Goal: Check status: Check status

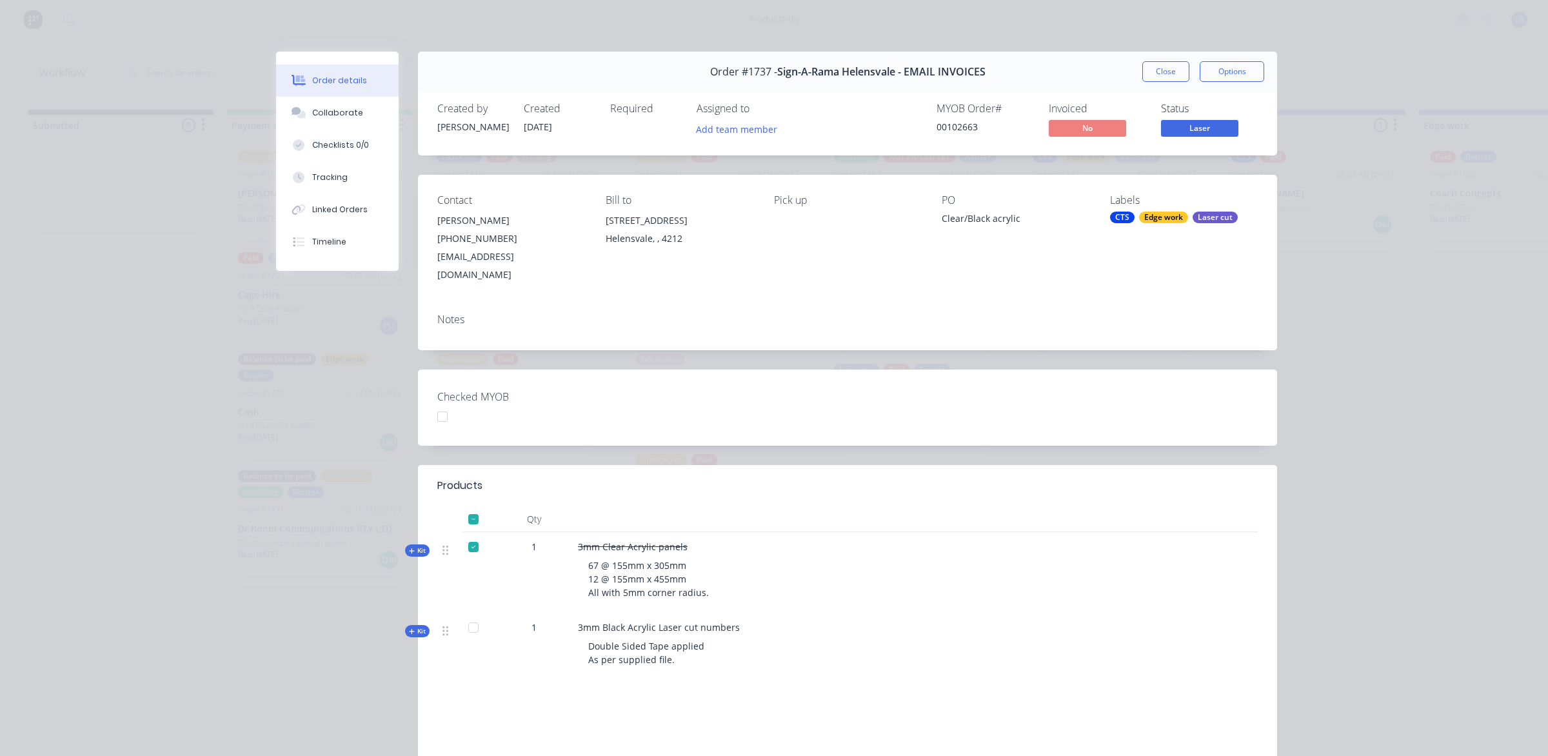
click at [1166, 72] on button "Close" at bounding box center [1165, 71] width 47 height 21
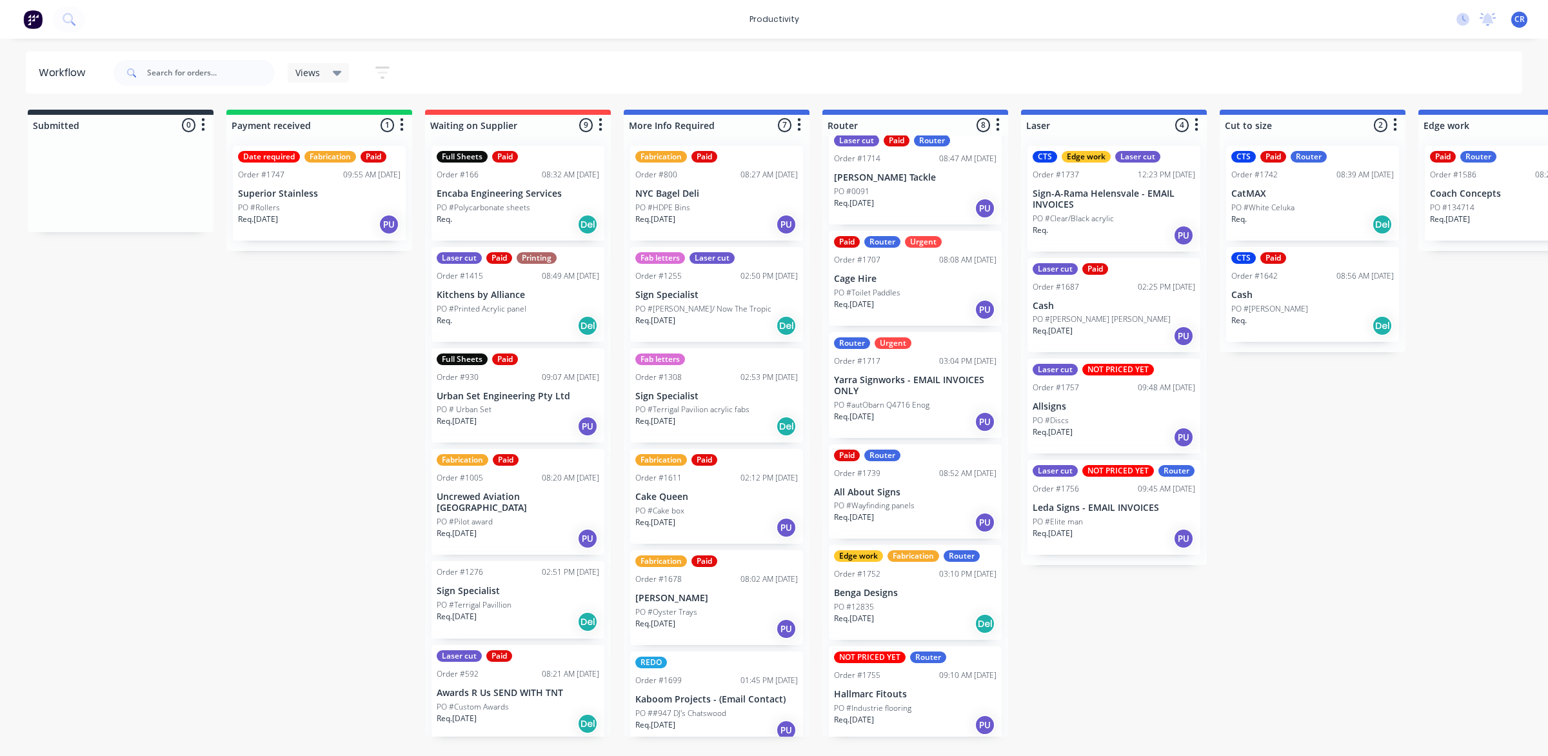
scroll to position [246, 0]
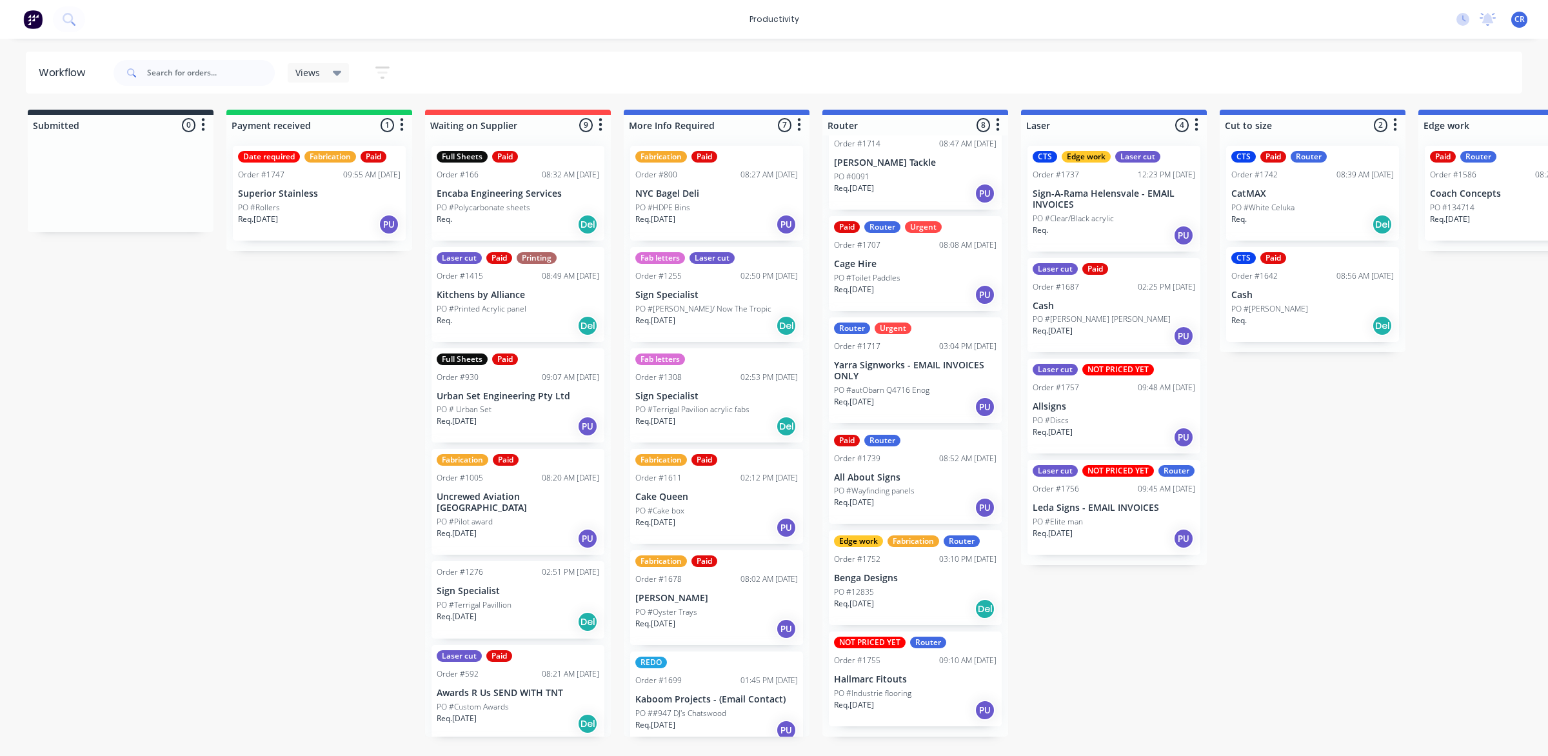
click at [1123, 533] on div "Req. 02/10/25 PU" at bounding box center [1114, 539] width 163 height 22
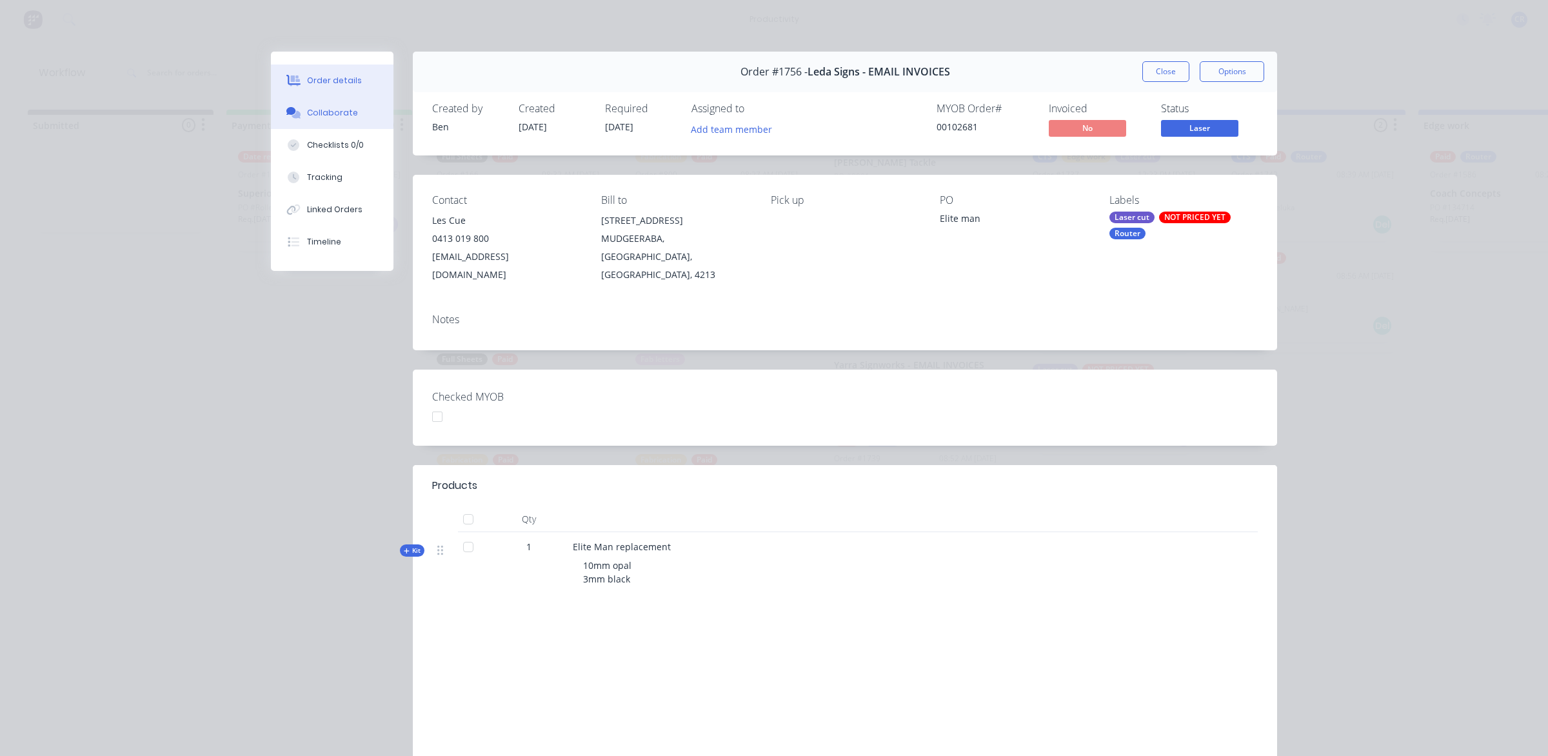
click at [333, 120] on button "Collaborate" at bounding box center [332, 113] width 123 height 32
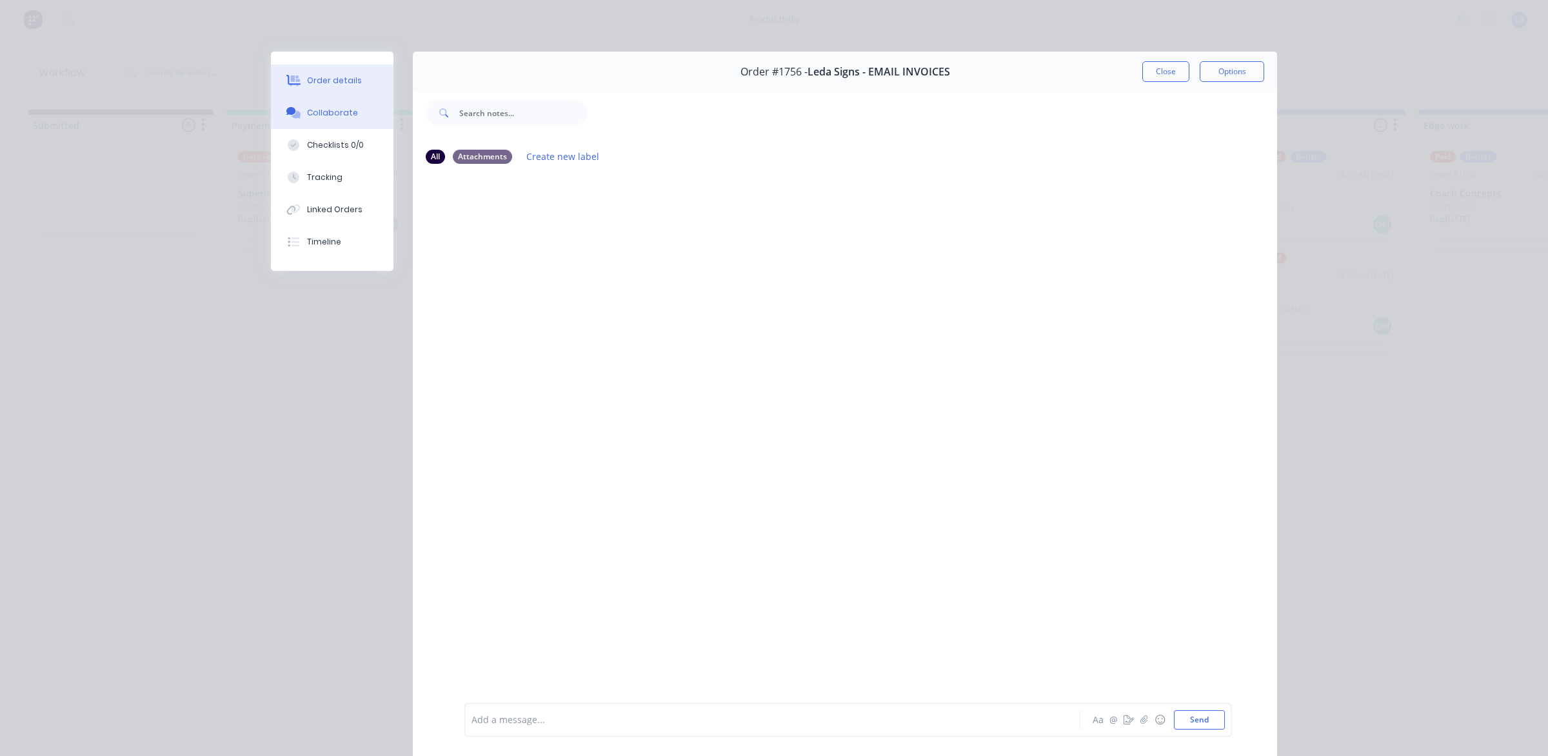
click at [334, 88] on button "Order details" at bounding box center [332, 81] width 123 height 32
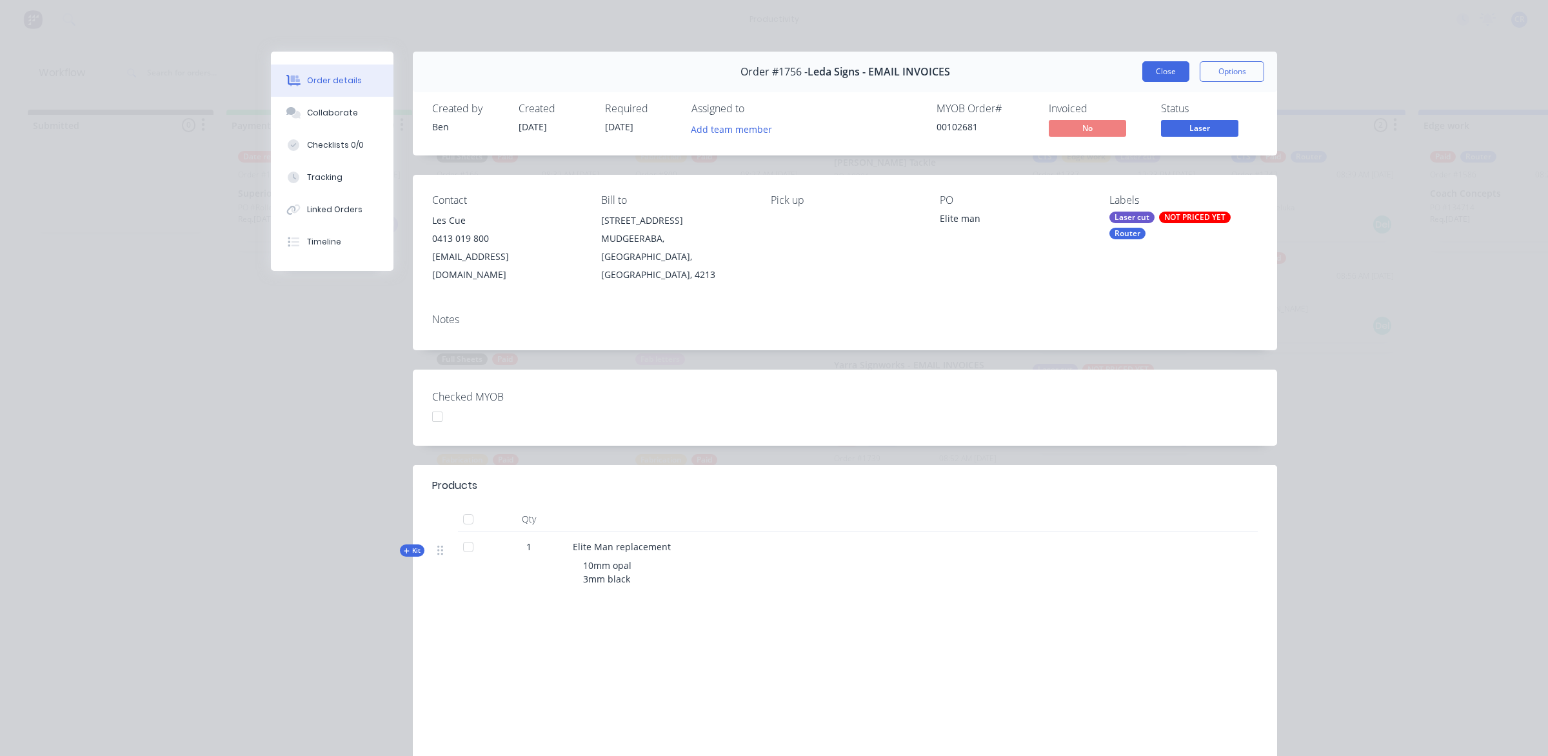
click at [1171, 63] on button "Close" at bounding box center [1165, 71] width 47 height 21
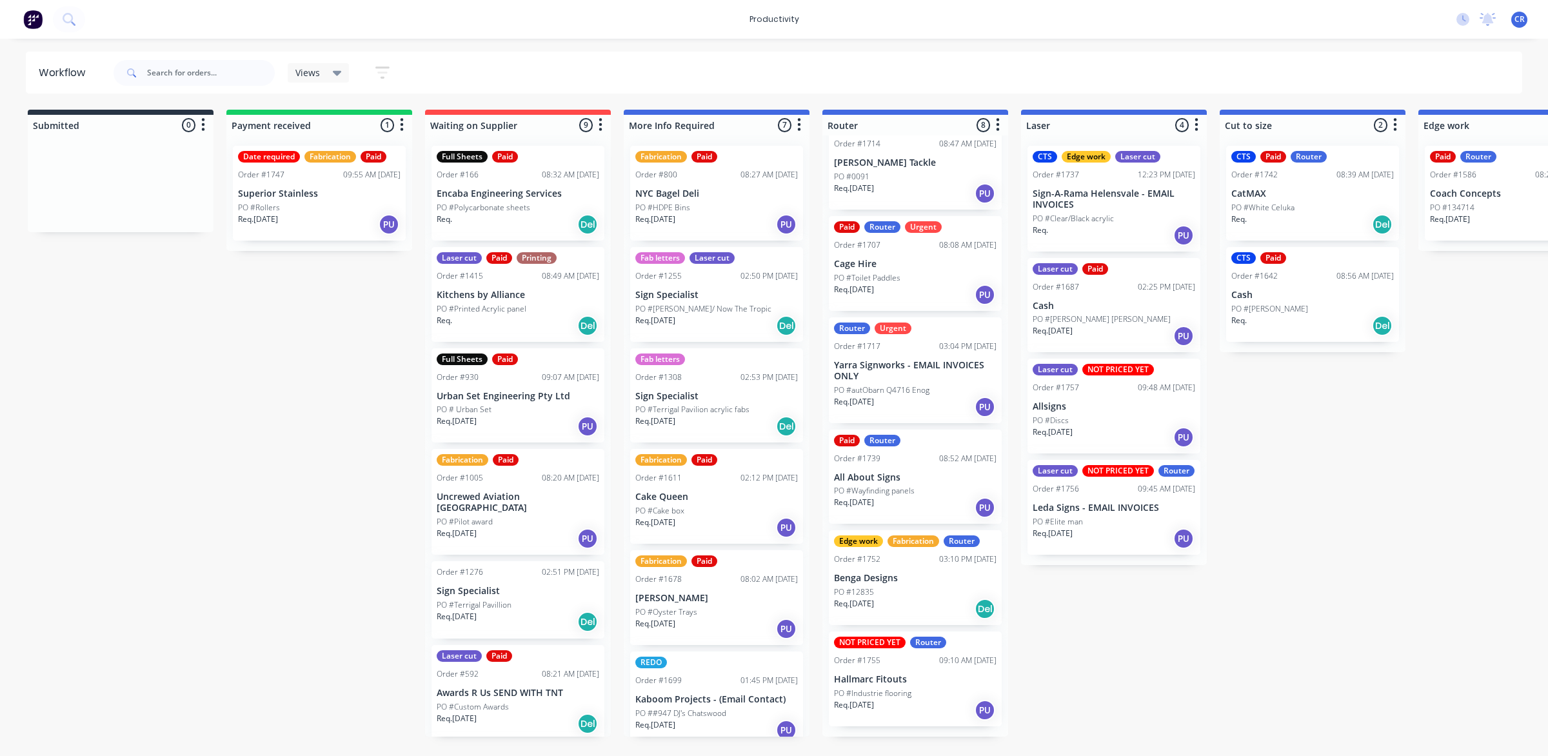
click at [1068, 517] on p "PO #Elite man" at bounding box center [1058, 522] width 50 height 12
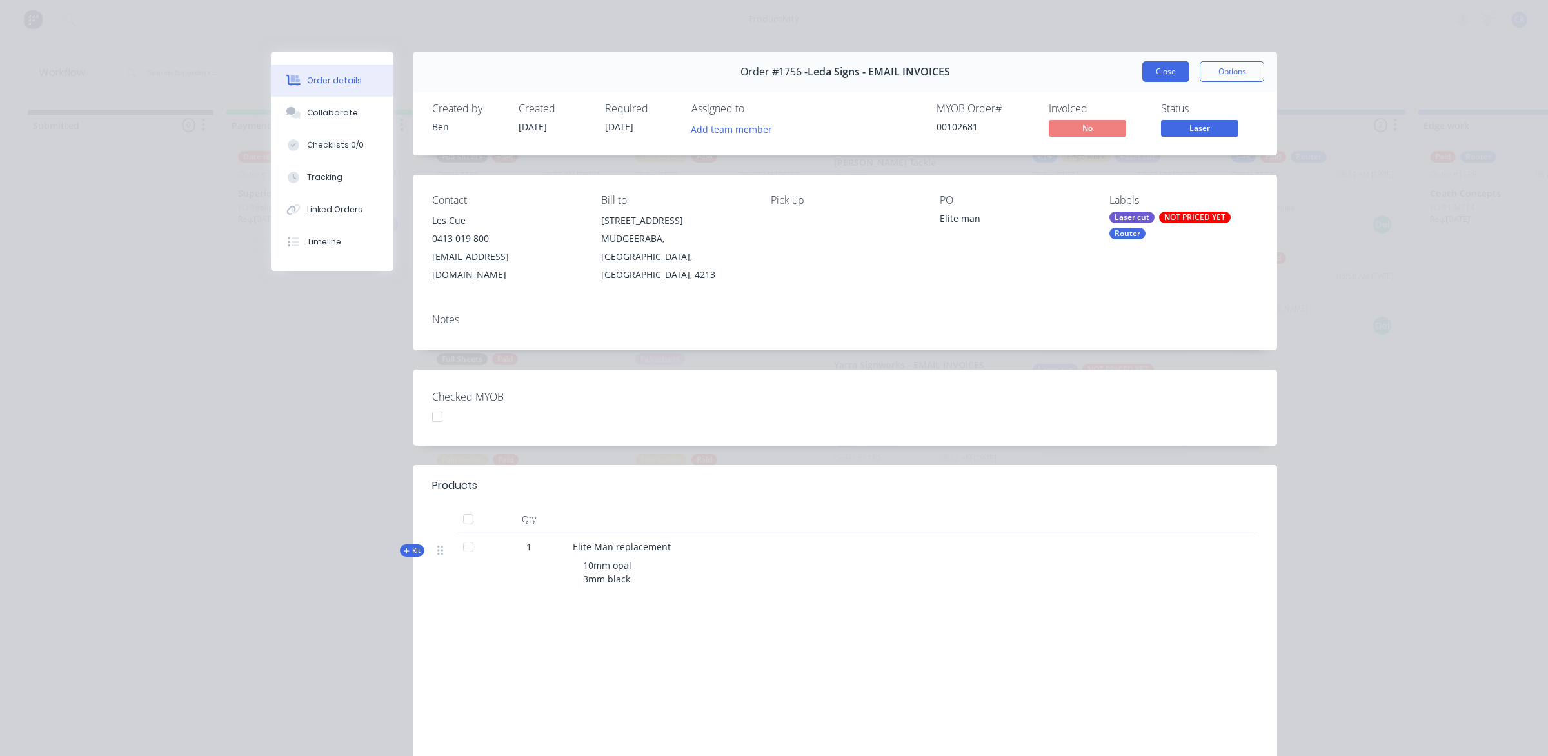
click at [1160, 76] on button "Close" at bounding box center [1165, 71] width 47 height 21
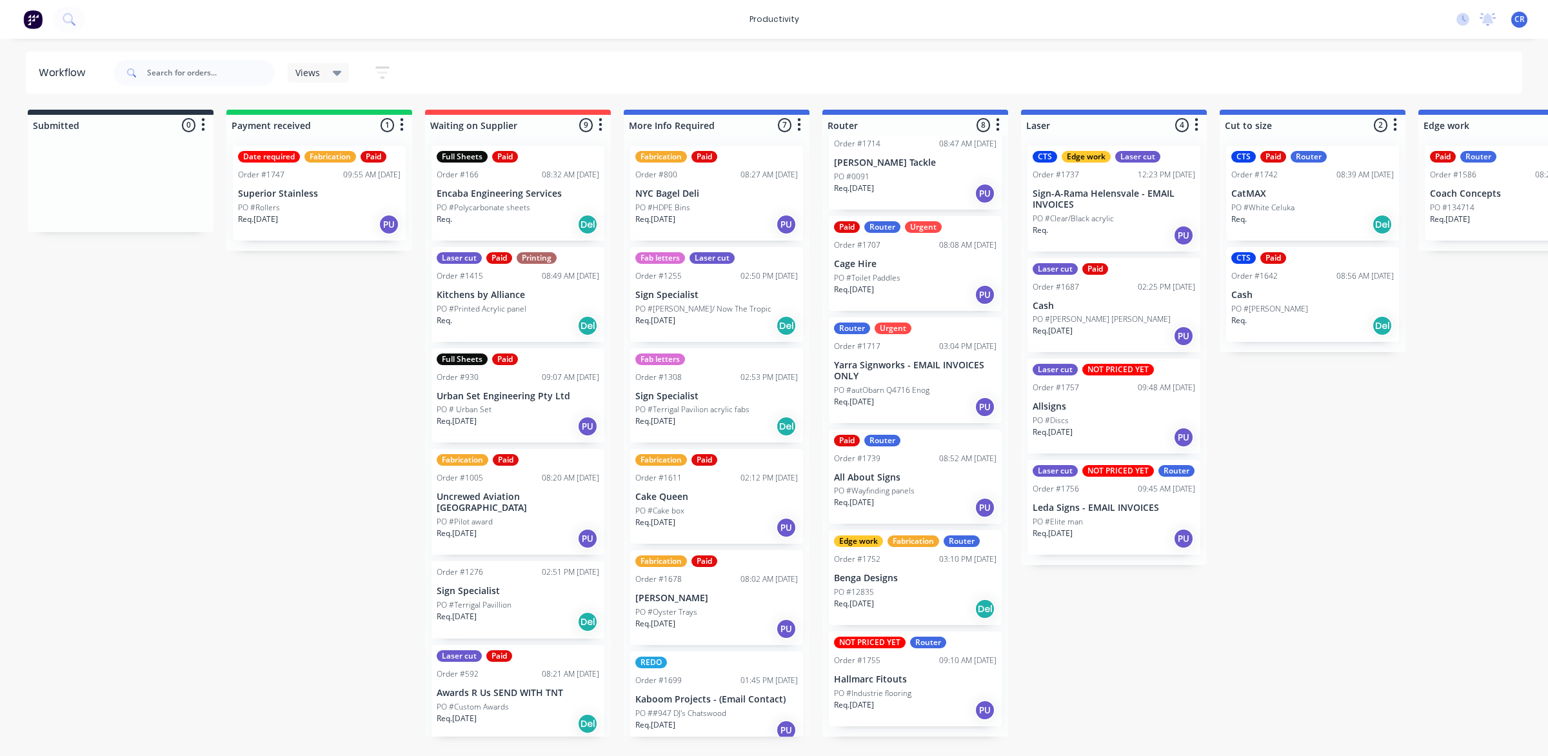
click at [1090, 388] on div "Order #1757 09:48 AM 02/10/25" at bounding box center [1114, 388] width 163 height 12
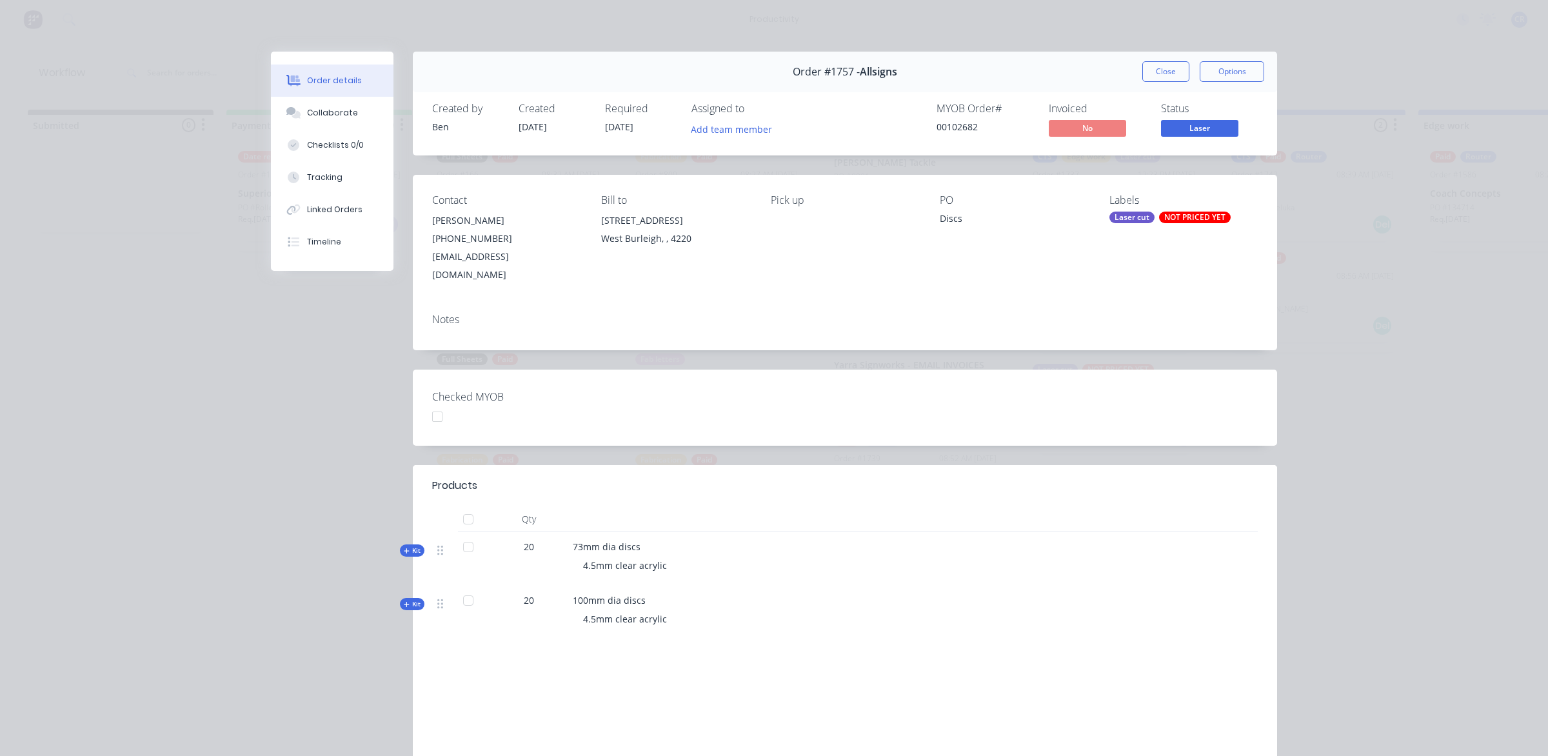
click at [1160, 65] on button "Close" at bounding box center [1165, 71] width 47 height 21
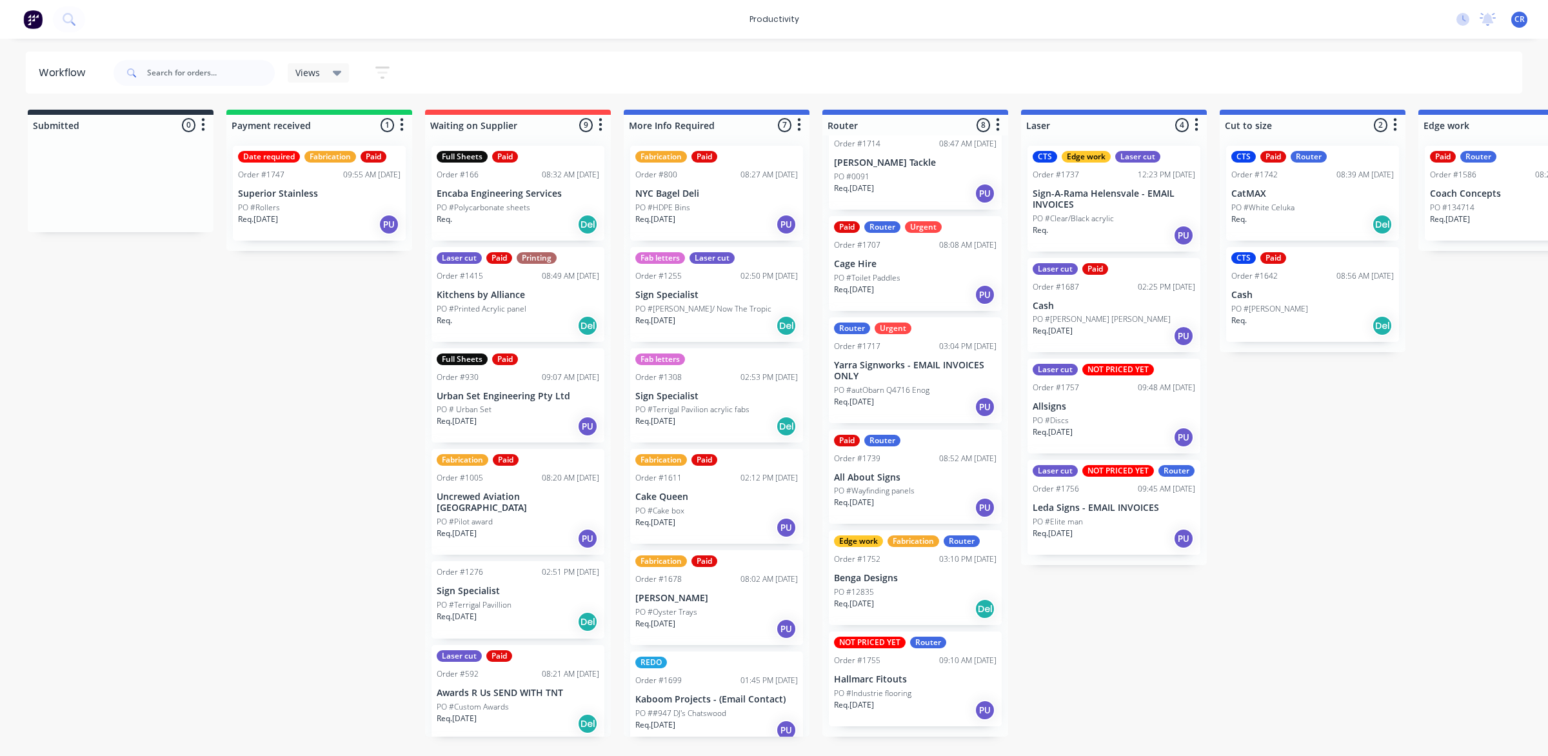
click at [1084, 304] on p "Cash" at bounding box center [1114, 306] width 163 height 11
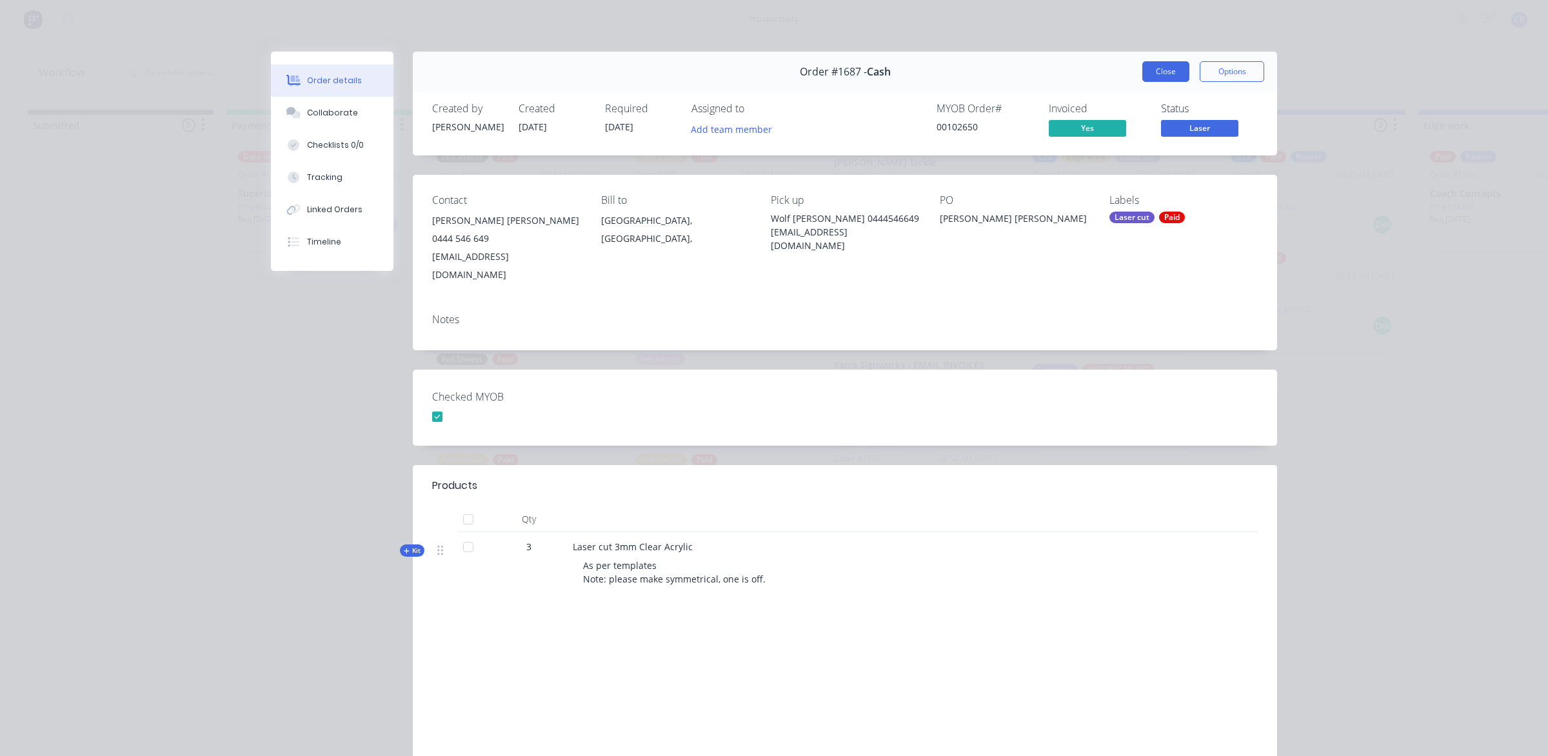
click at [1155, 66] on button "Close" at bounding box center [1165, 71] width 47 height 21
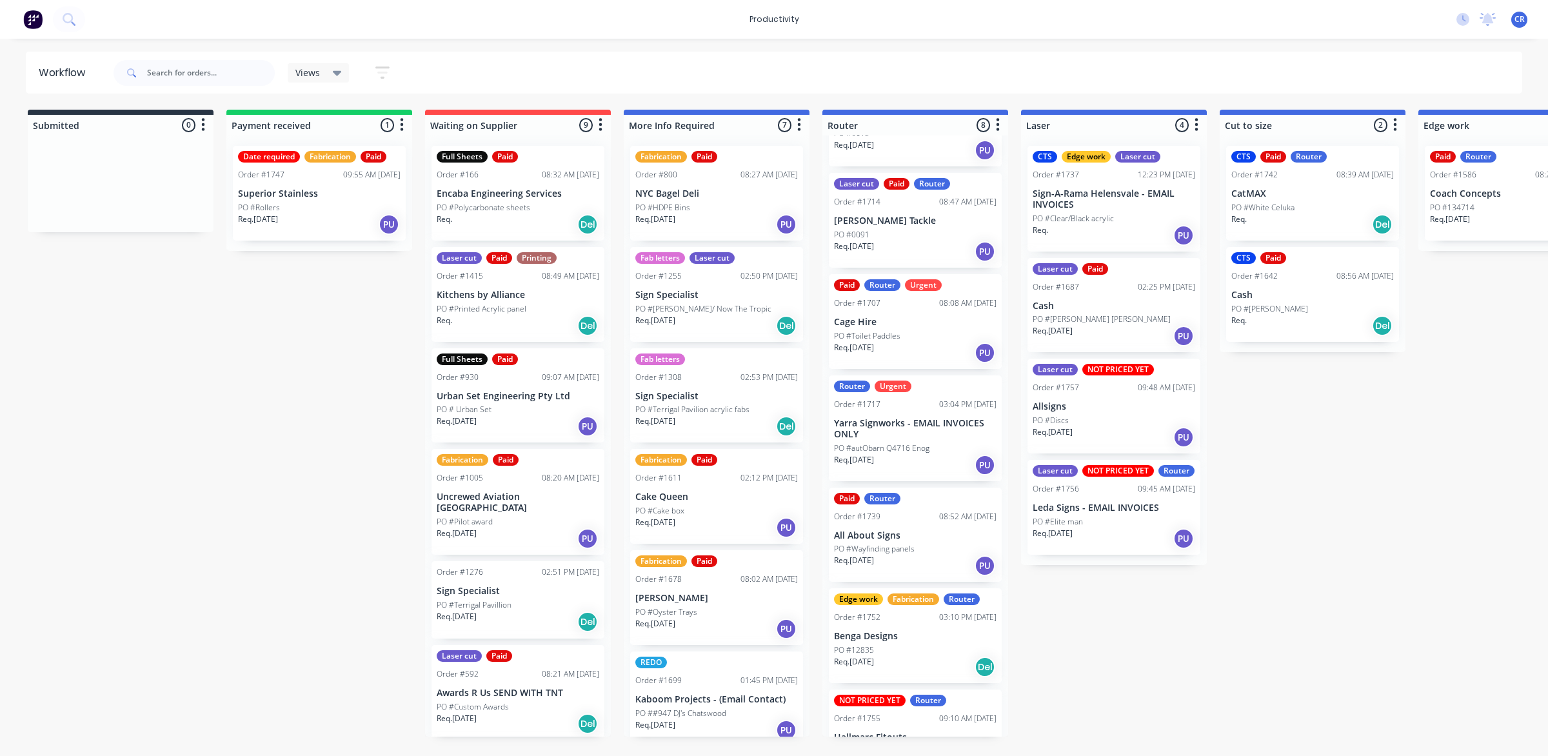
scroll to position [85, 0]
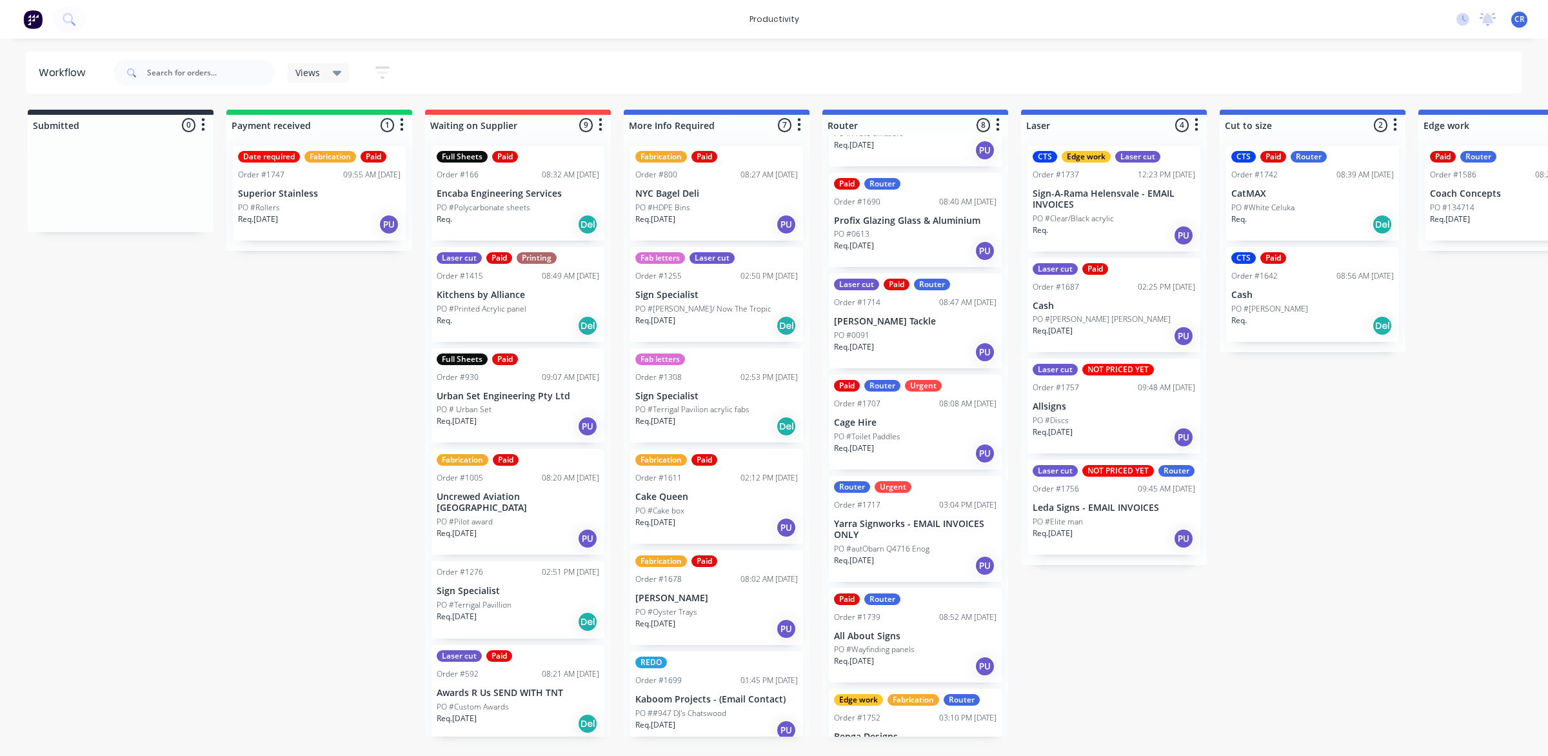
click at [911, 443] on div "PO #Toilet Paddles" at bounding box center [915, 437] width 163 height 12
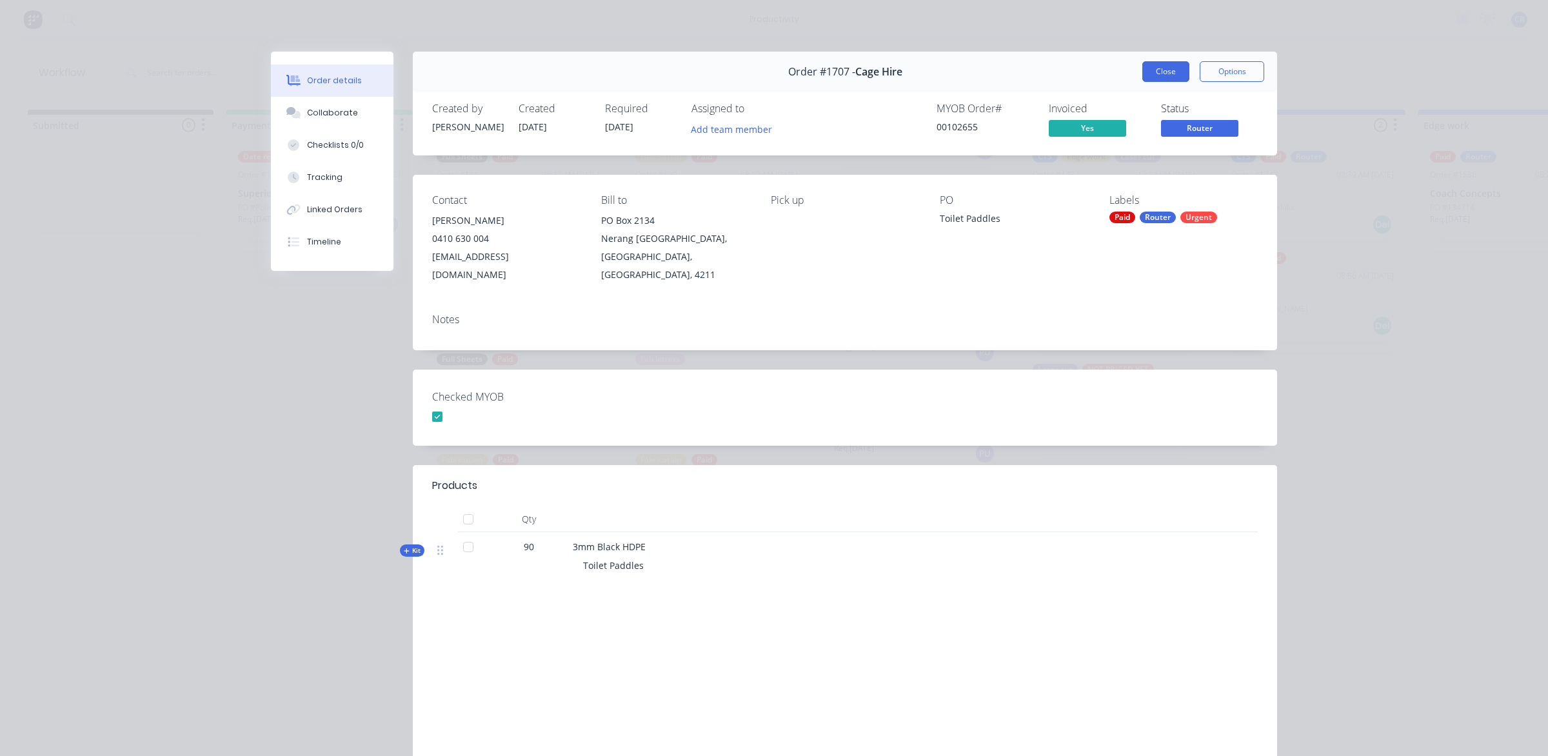
click at [1159, 70] on button "Close" at bounding box center [1165, 71] width 47 height 21
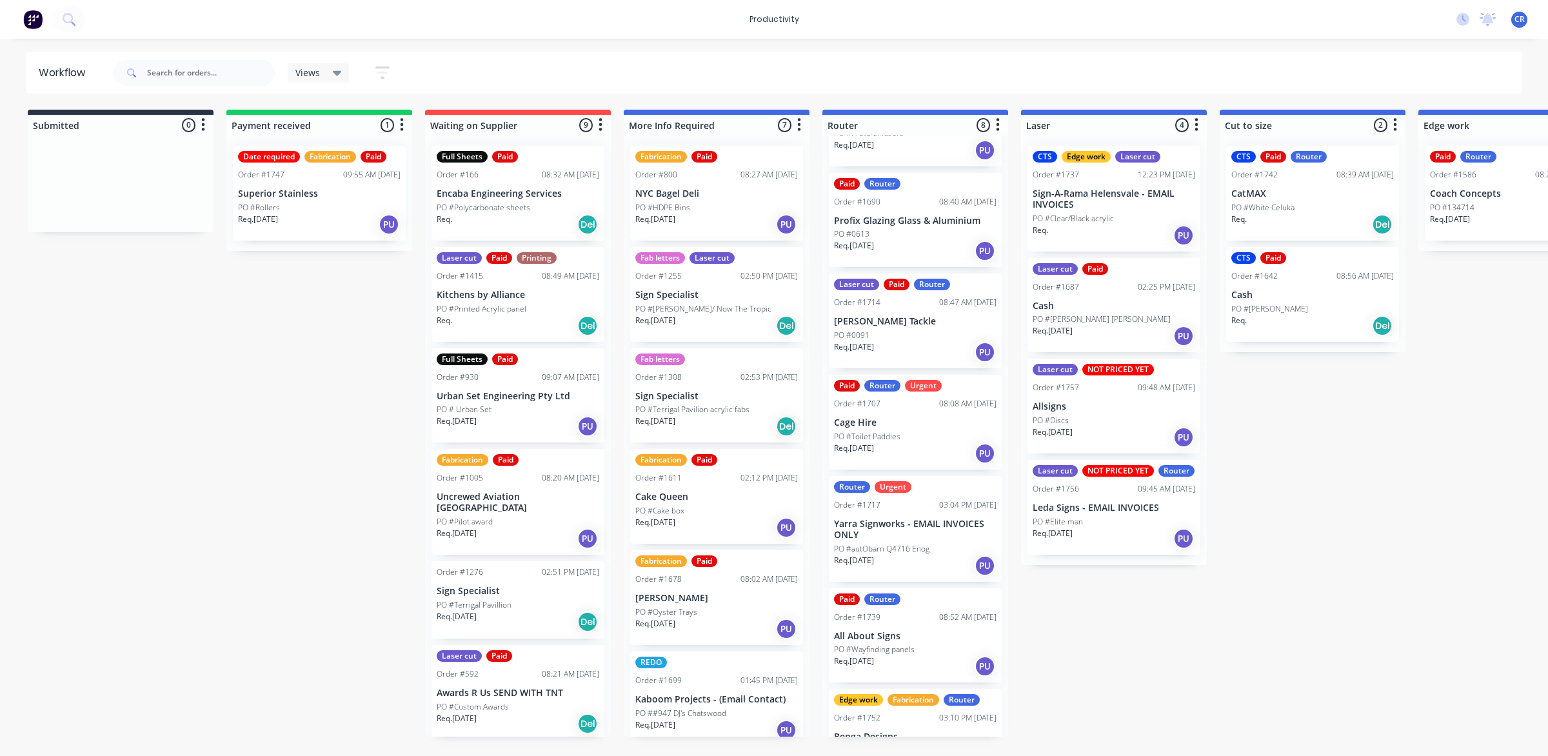
click at [888, 571] on div "Req. 29/09/25 PU" at bounding box center [915, 566] width 163 height 22
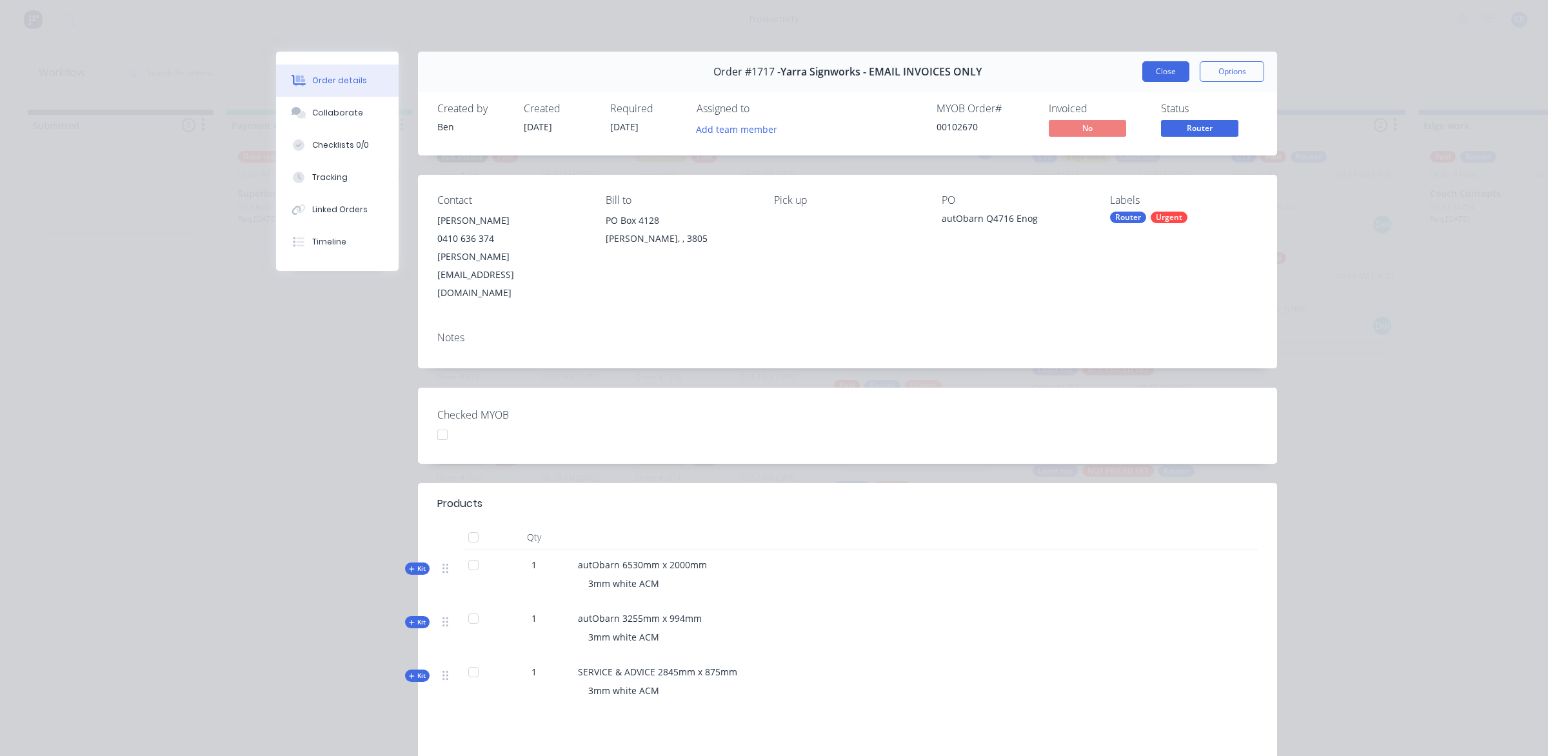
click at [1160, 69] on button "Close" at bounding box center [1165, 71] width 47 height 21
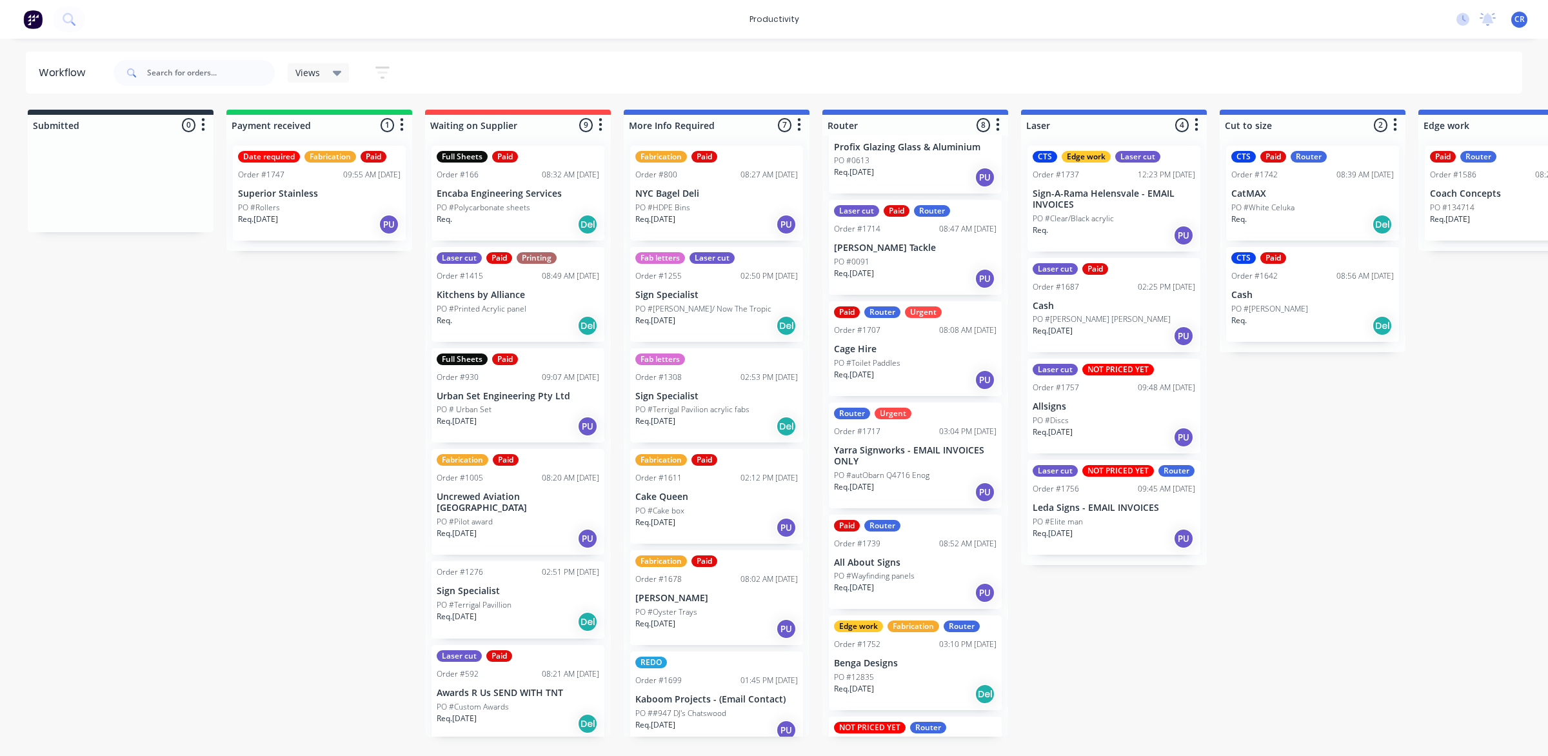
scroll to position [246, 0]
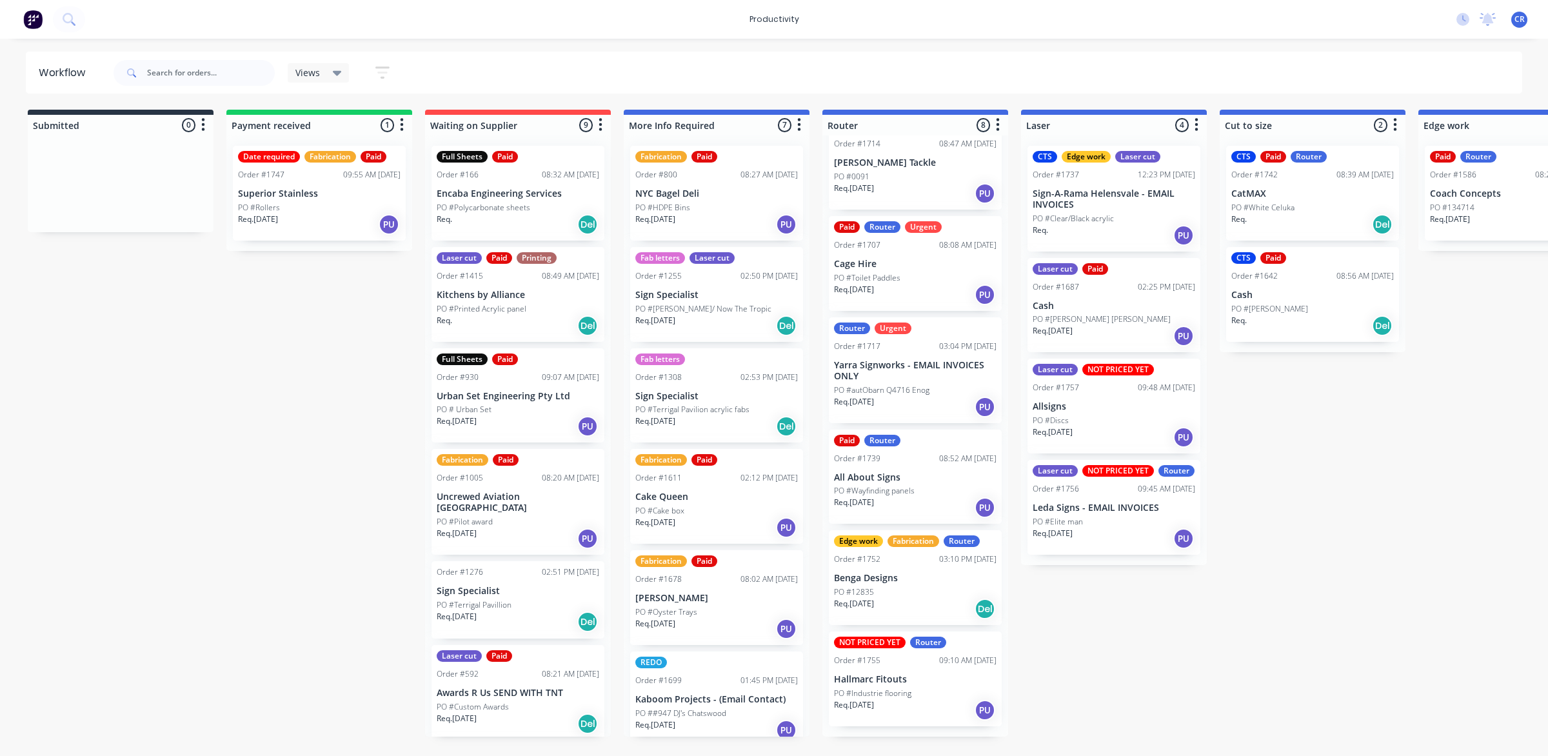
click at [308, 444] on div "Submitted 0 Sort By Created date Required date Order number Customer name Most …" at bounding box center [1533, 423] width 3087 height 627
